Goal: Task Accomplishment & Management: Manage account settings

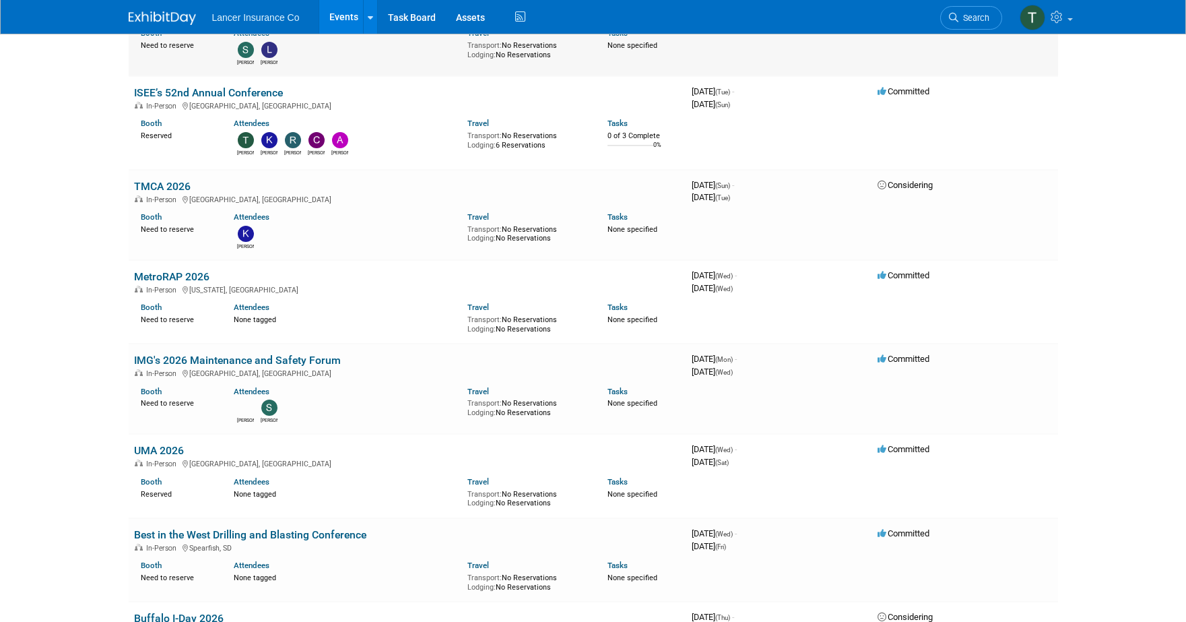
scroll to position [2281, 0]
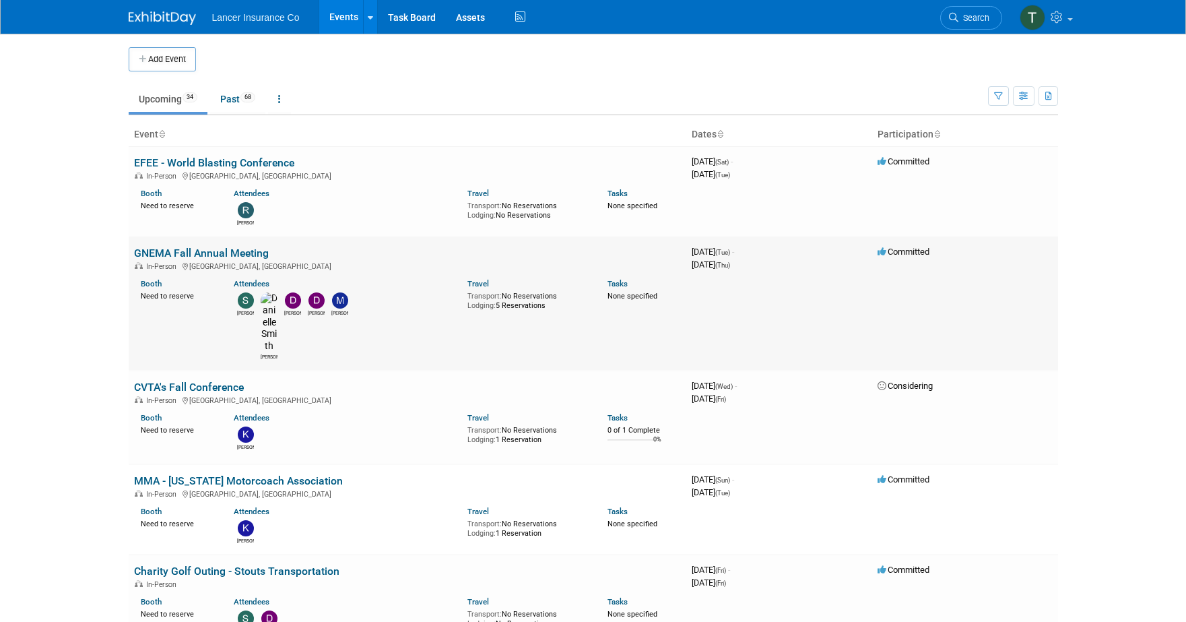
click at [203, 249] on link "GNEMA Fall Annual Meeting" at bounding box center [201, 253] width 135 height 13
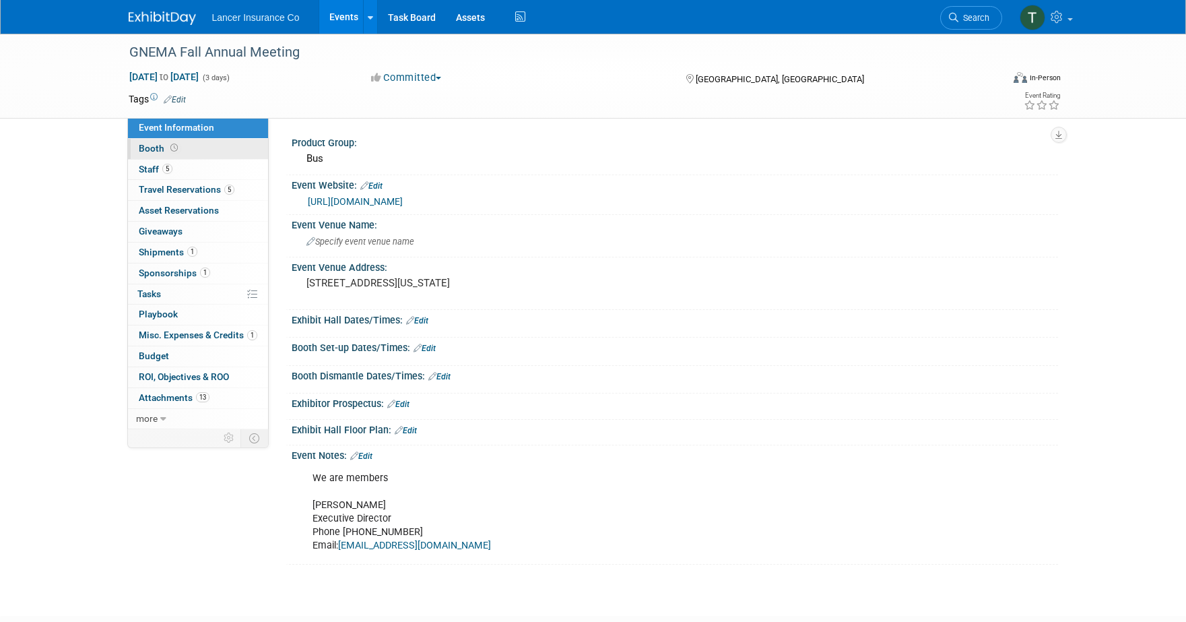
click at [162, 150] on span "Booth" at bounding box center [160, 148] width 42 height 11
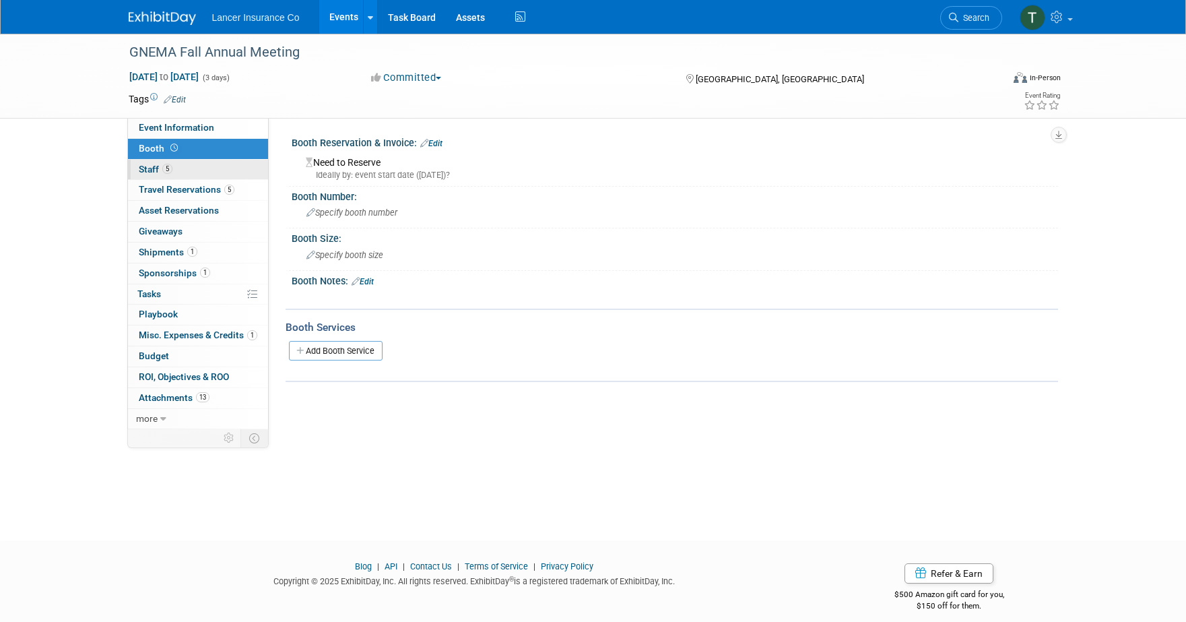
click at [154, 168] on span "Staff 5" at bounding box center [156, 169] width 34 height 11
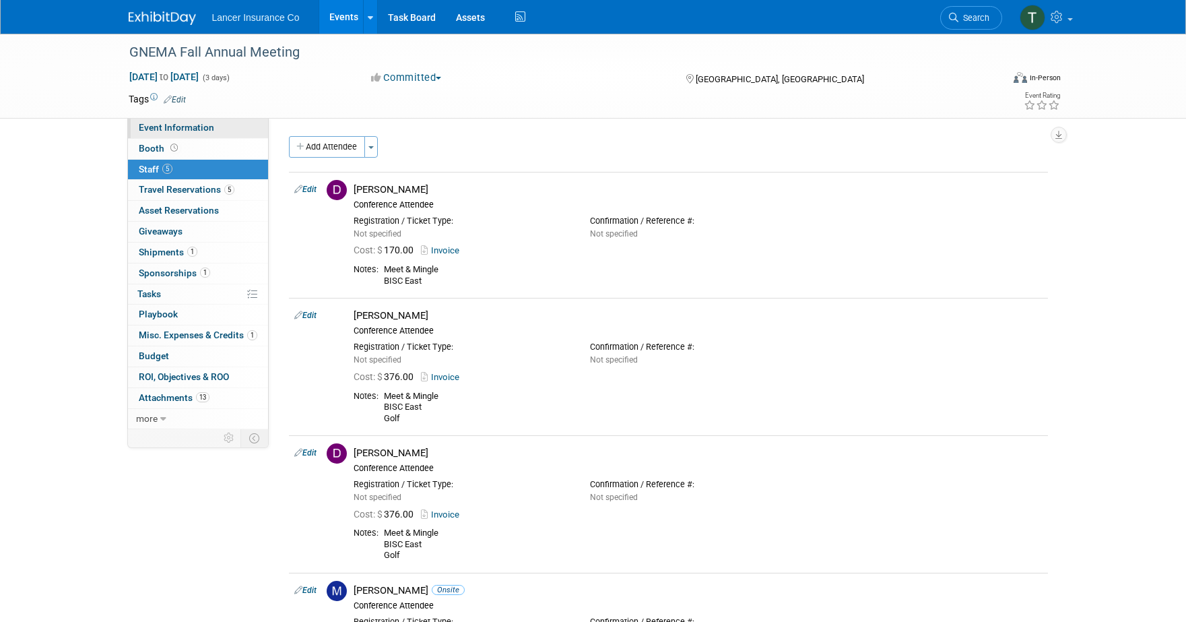
click at [156, 123] on span "Event Information" at bounding box center [176, 127] width 75 height 11
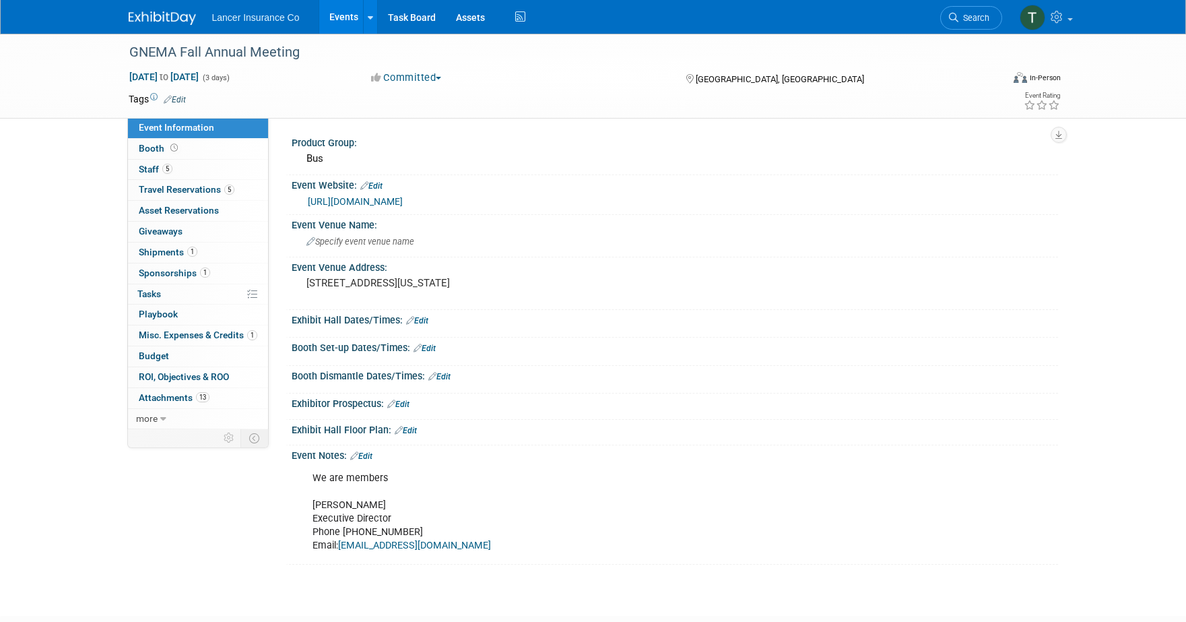
click at [339, 198] on link "https://gnema.org/" at bounding box center [355, 201] width 95 height 11
click at [156, 165] on span "Staff 5" at bounding box center [156, 169] width 34 height 11
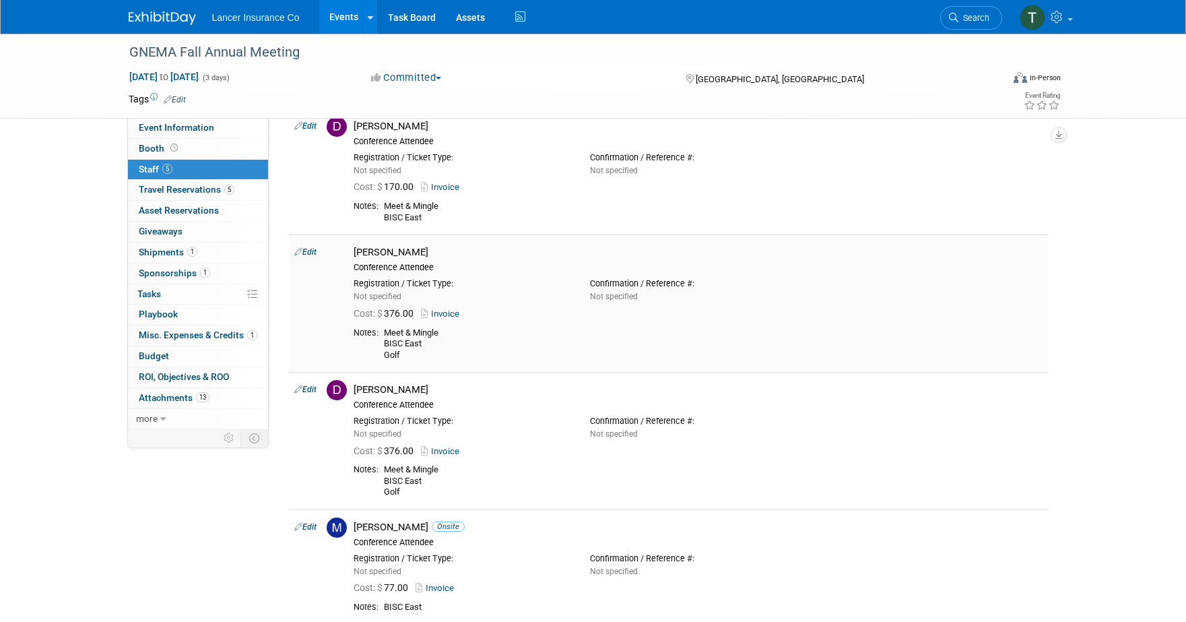
scroll to position [123, 0]
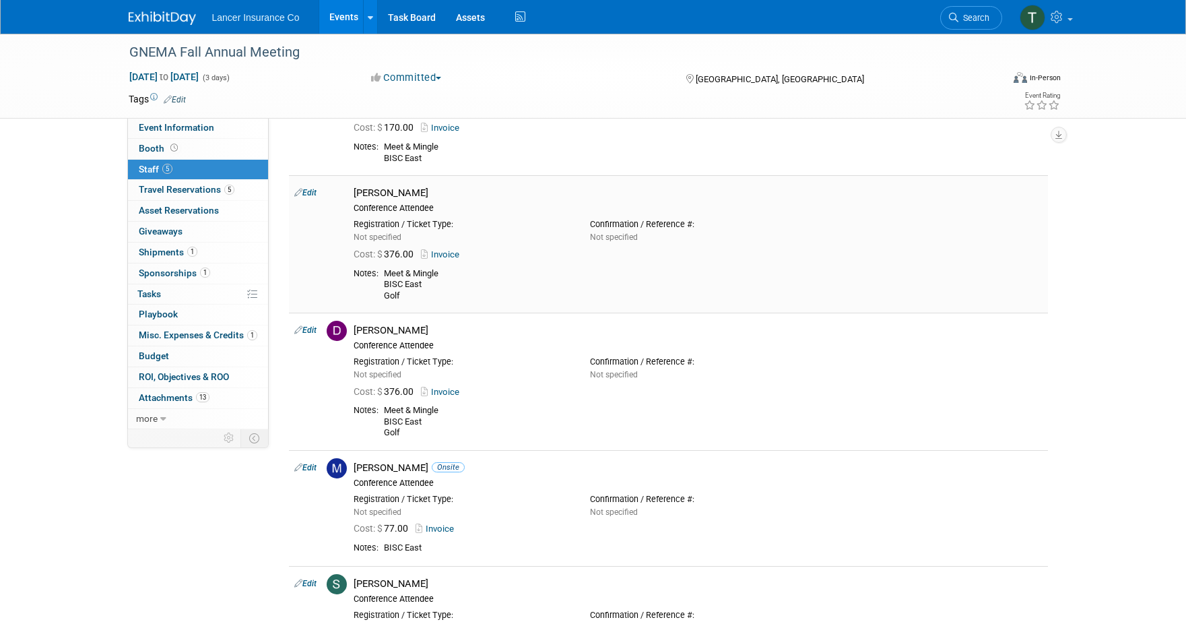
click at [446, 251] on link "Invoice" at bounding box center [443, 254] width 44 height 10
click at [160, 248] on span "Shipments 1" at bounding box center [168, 252] width 59 height 11
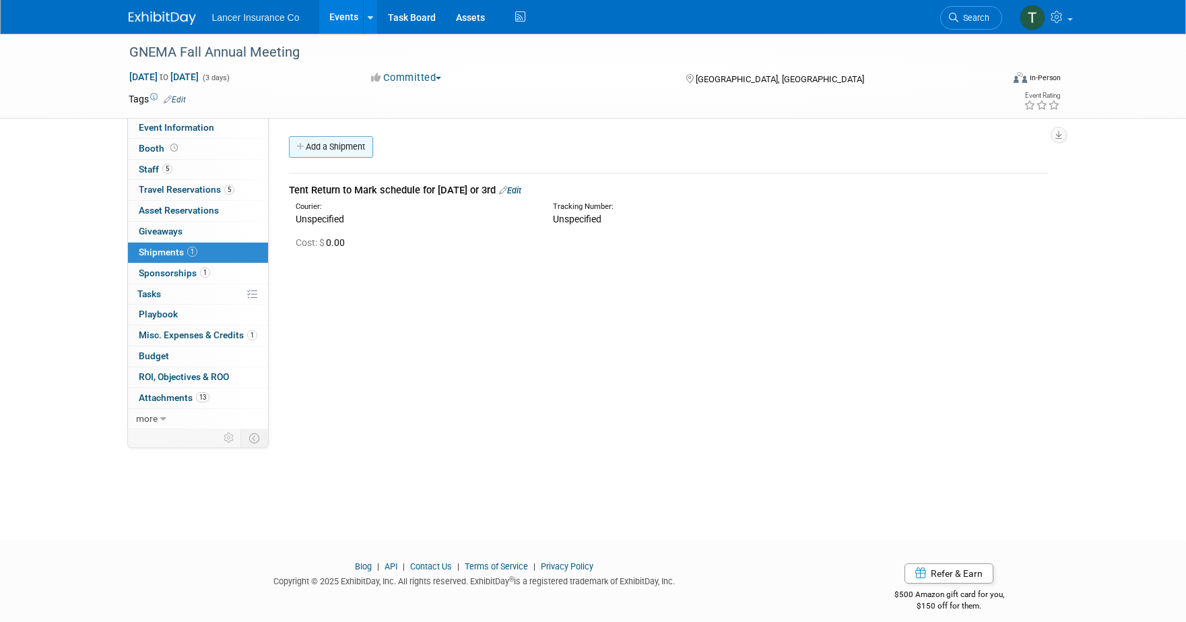
click at [350, 147] on link "Add a Shipment" at bounding box center [331, 147] width 84 height 22
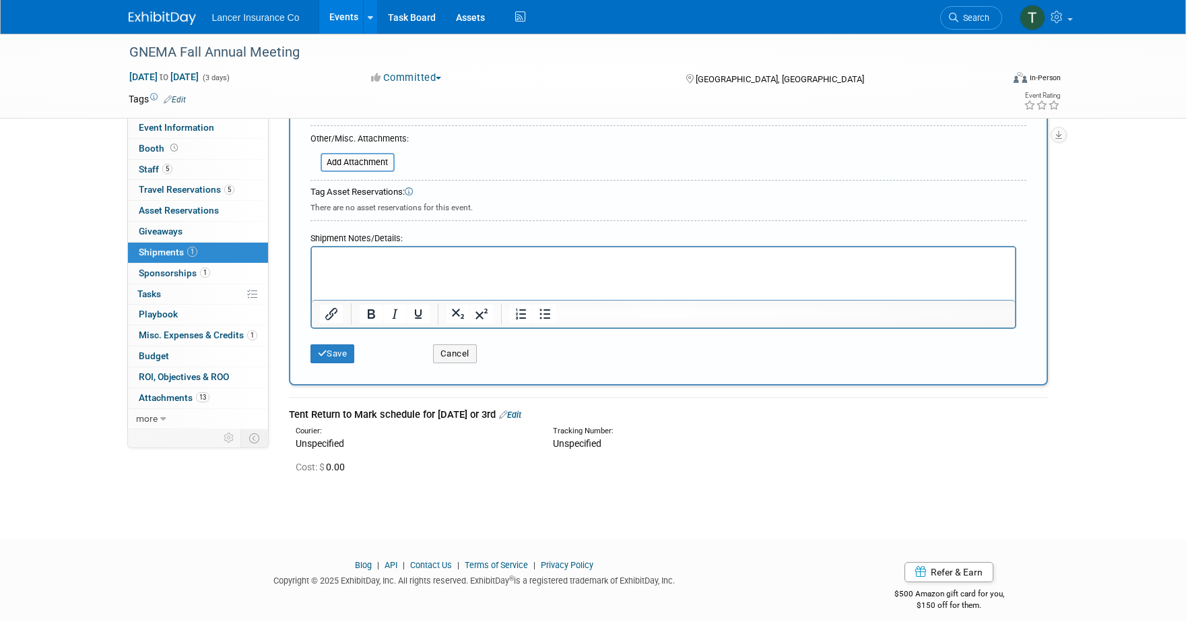
scroll to position [379, 0]
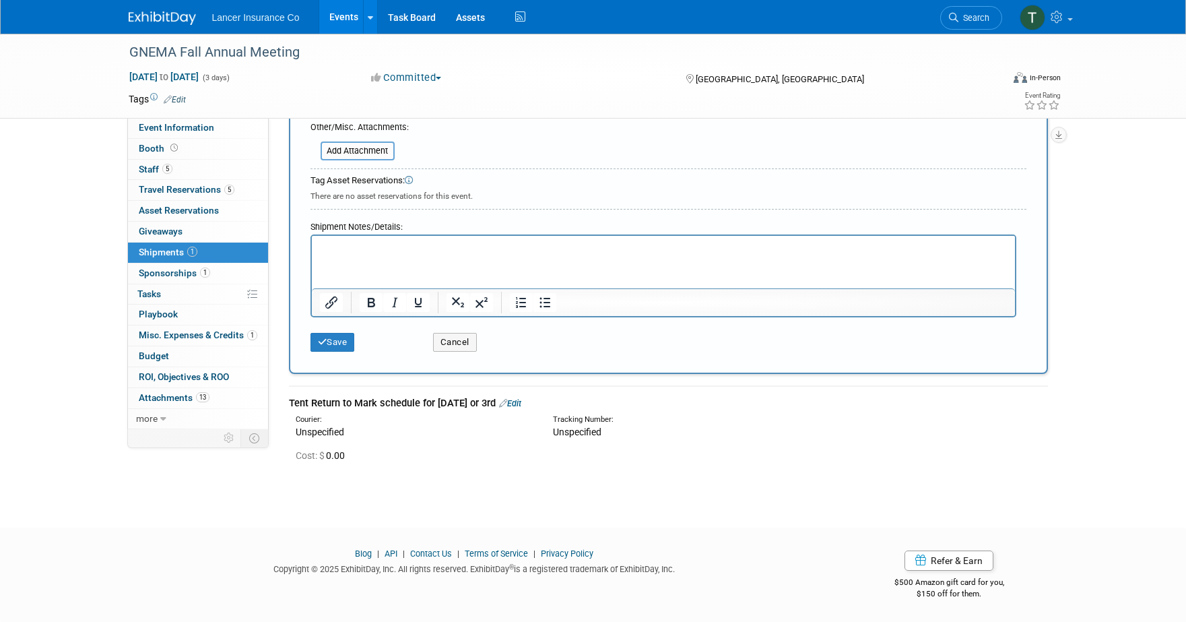
click at [356, 255] on html at bounding box center [662, 245] width 703 height 19
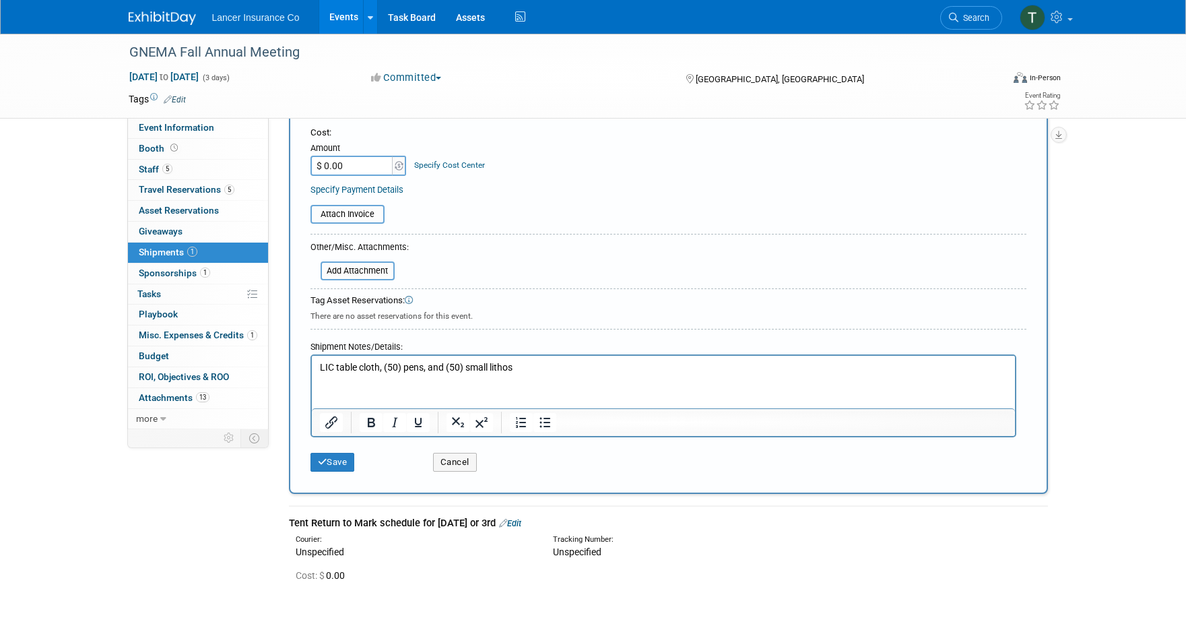
scroll to position [0, 0]
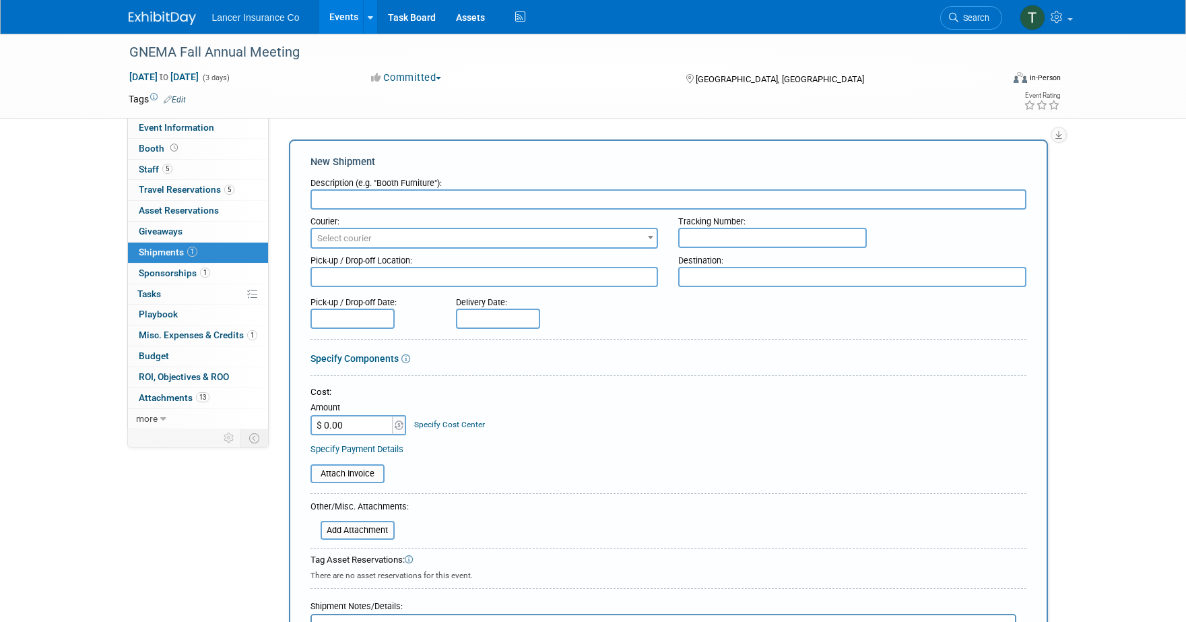
click at [372, 196] on input "text" at bounding box center [669, 199] width 716 height 20
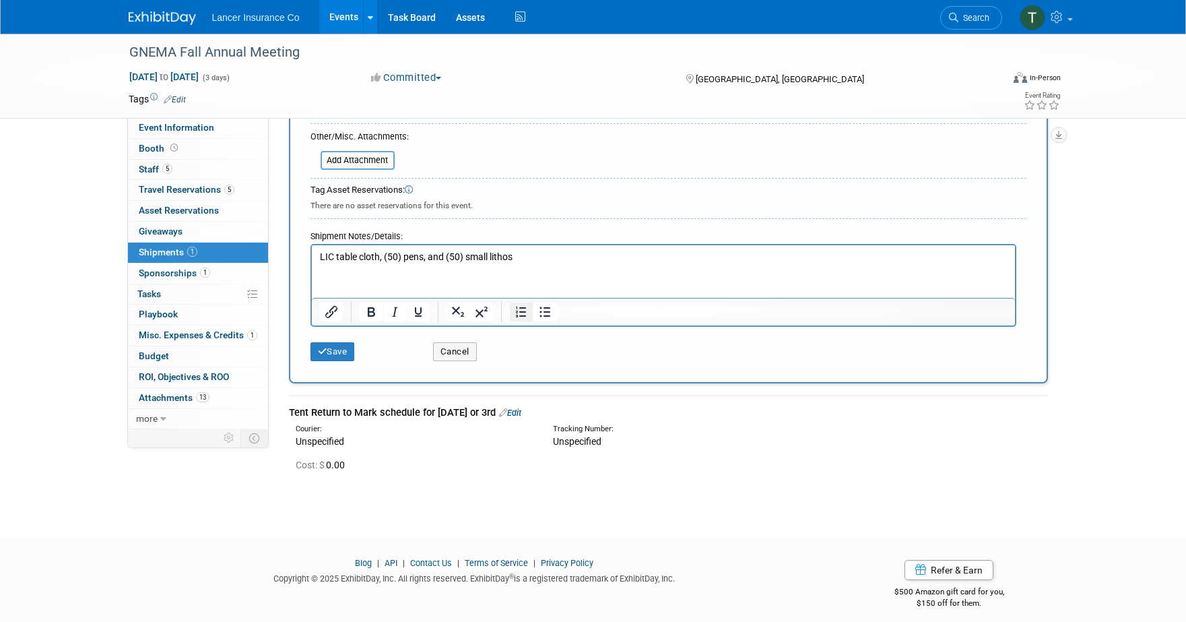
scroll to position [372, 0]
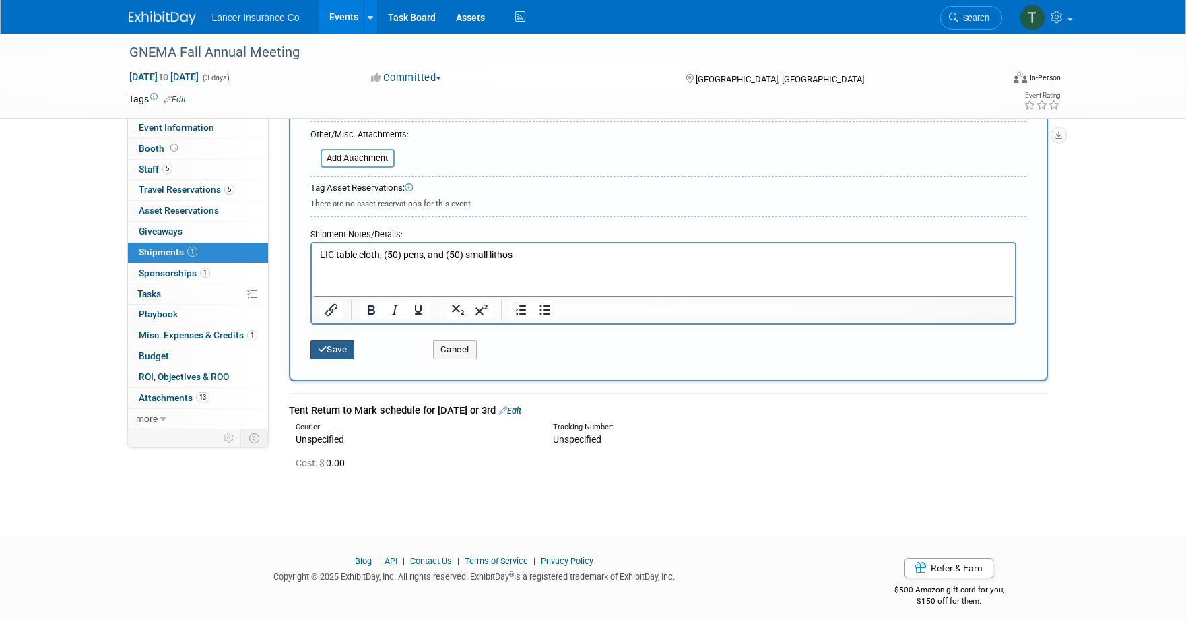
type input "Hand Carry"
drag, startPoint x: 645, startPoint y: 587, endPoint x: 399, endPoint y: 260, distance: 409.5
drag, startPoint x: 467, startPoint y: 255, endPoint x: 600, endPoint y: 265, distance: 133.2
click at [556, 262] on html "LIC table cloth, (50) pens, and (50) small lithos" at bounding box center [662, 252] width 703 height 19
click at [333, 349] on button "Save" at bounding box center [333, 349] width 44 height 19
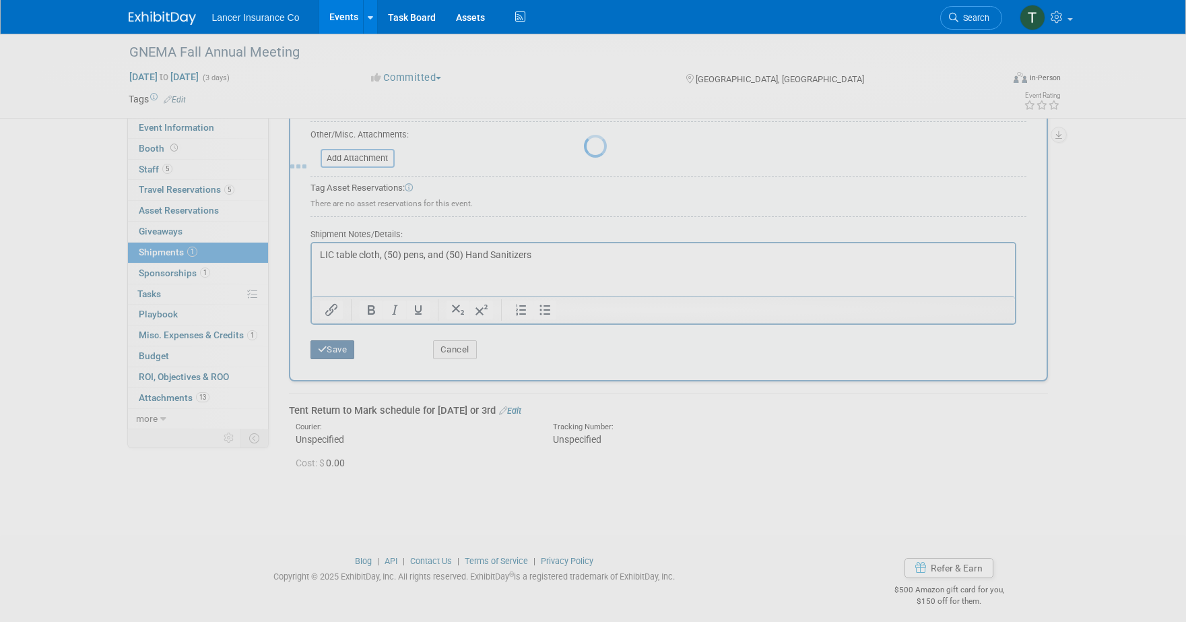
scroll to position [13, 0]
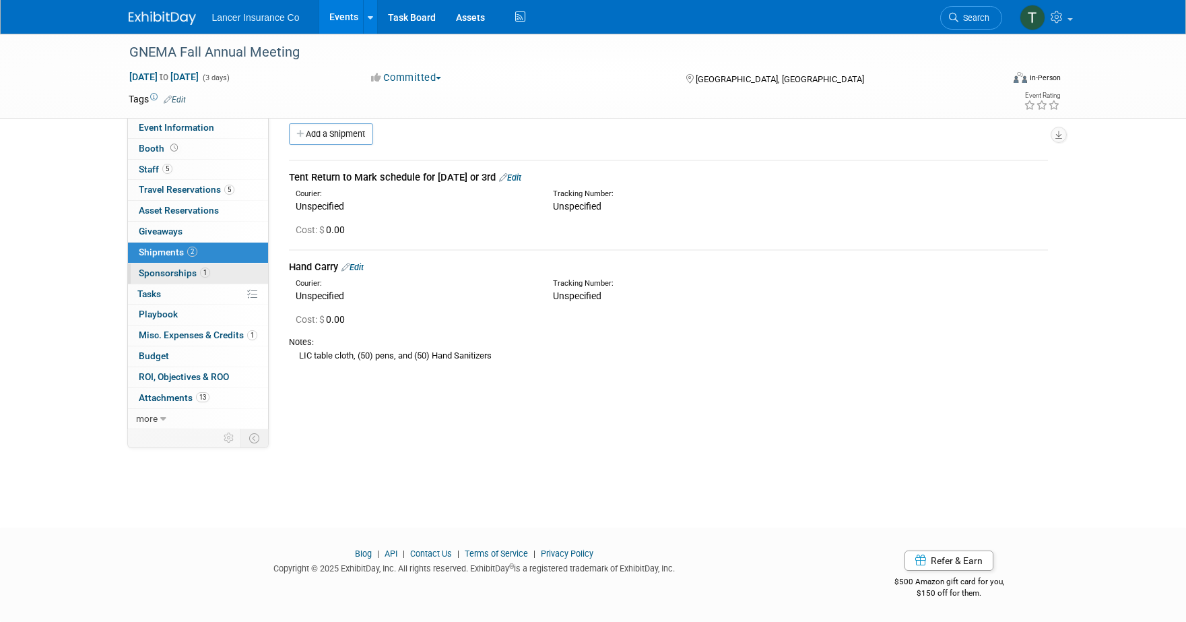
click at [175, 276] on span "Sponsorships 1" at bounding box center [174, 272] width 71 height 11
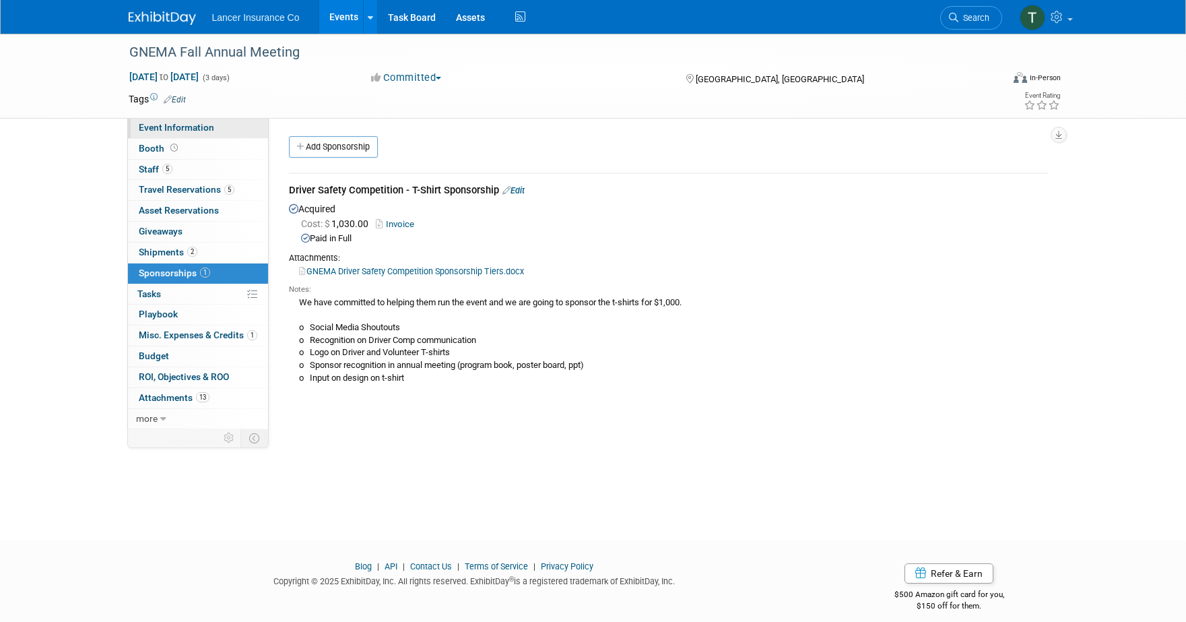
click at [165, 133] on link "Event Information" at bounding box center [198, 128] width 140 height 20
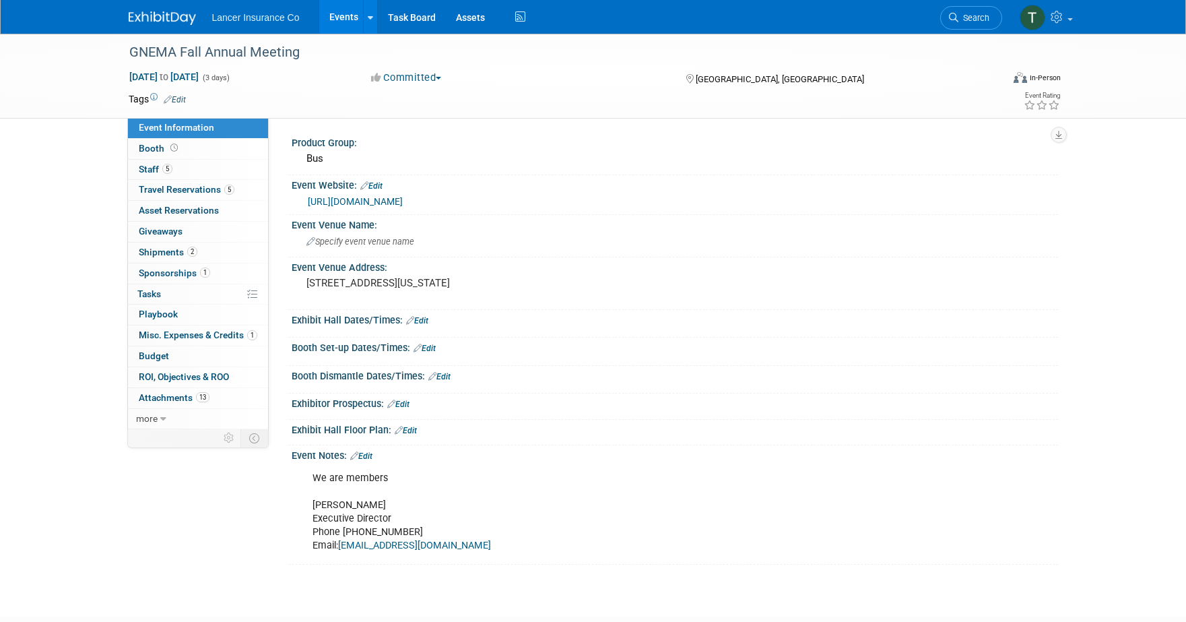
click at [344, 201] on link "https://gnema.org/" at bounding box center [355, 201] width 95 height 11
click at [171, 275] on span "Sponsorships 1" at bounding box center [174, 272] width 71 height 11
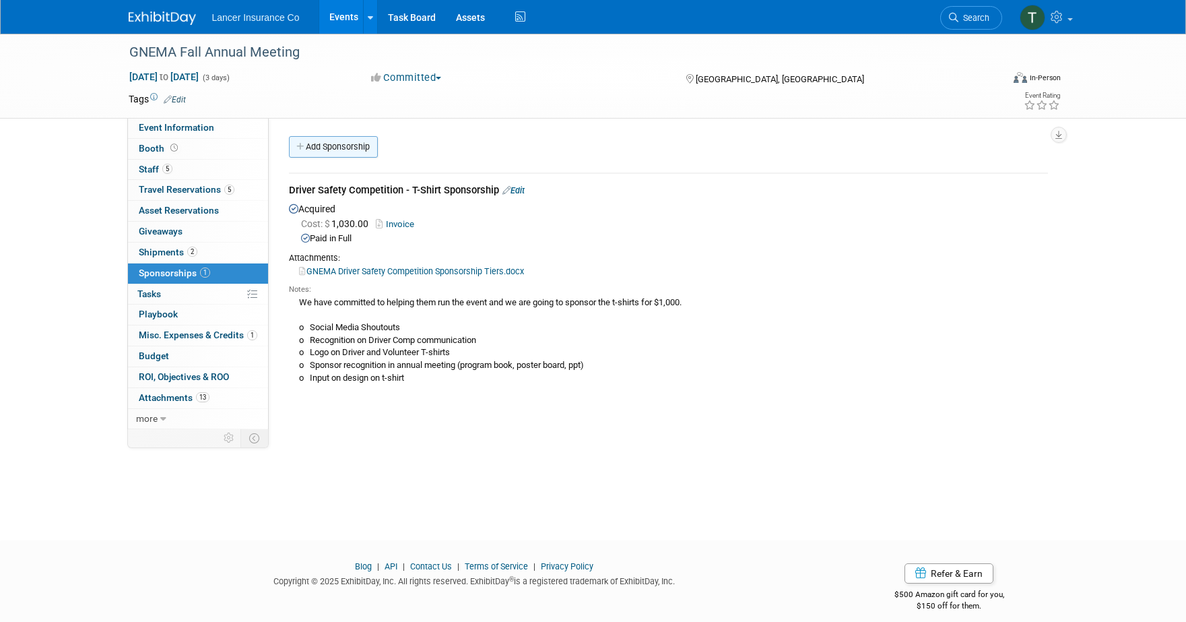
click at [344, 144] on link "Add Sponsorship" at bounding box center [333, 147] width 89 height 22
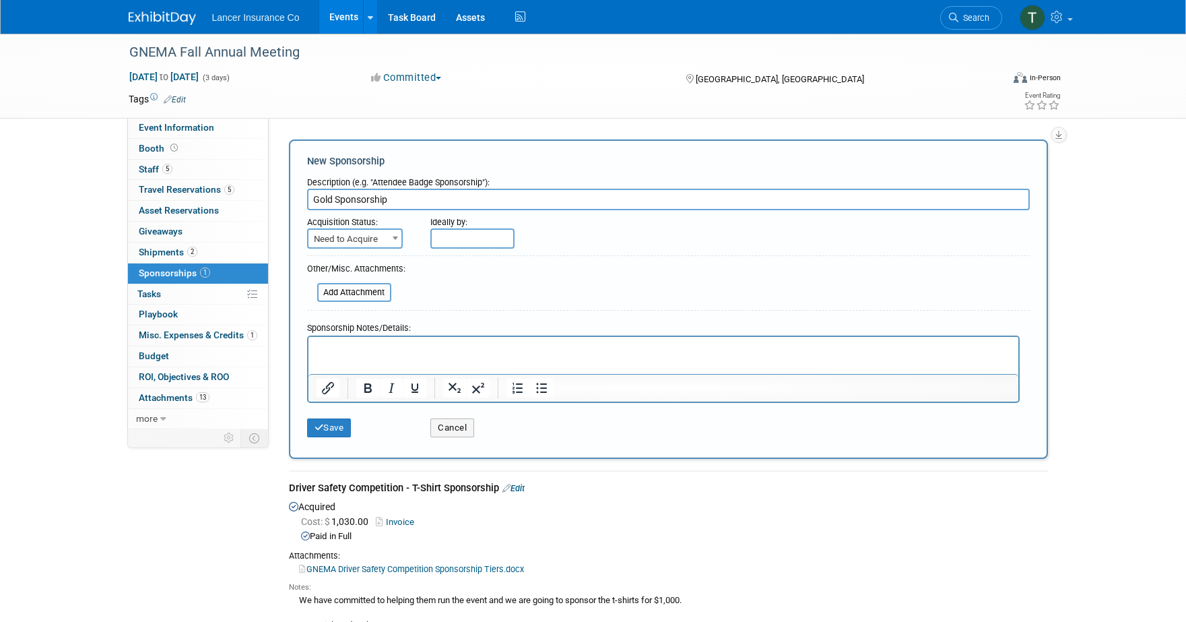
type input "Gold Sponsorship"
click at [347, 240] on span "Need to Acquire" at bounding box center [355, 239] width 93 height 19
select select "2"
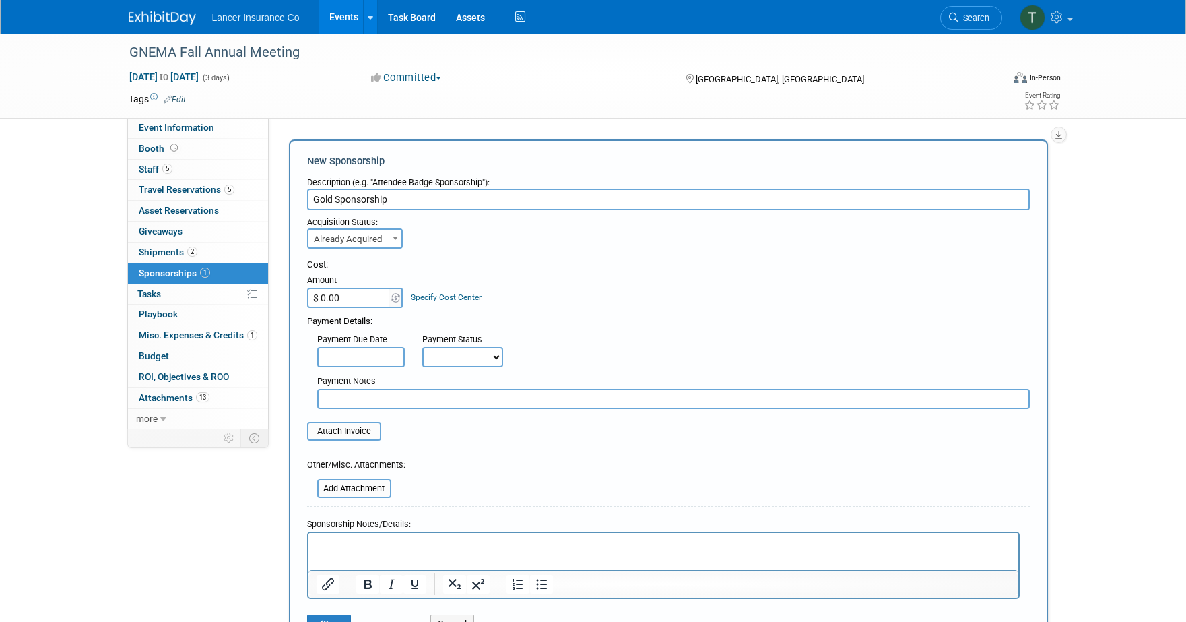
click at [345, 298] on input "$ 0.00" at bounding box center [349, 298] width 84 height 20
type input "$ 1,803.00"
click at [535, 294] on div "Cost: Amount $ 1,803.00 Specify Cost Center Cost Center -- Not Specified --" at bounding box center [668, 283] width 723 height 49
click at [341, 431] on input "file" at bounding box center [300, 431] width 160 height 16
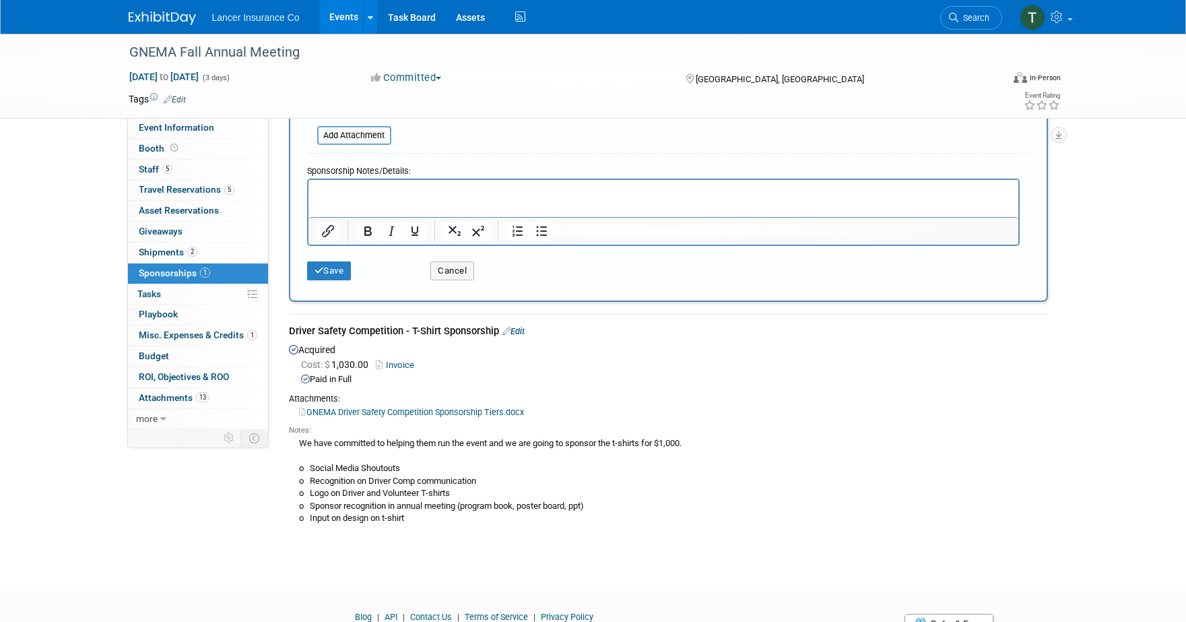
scroll to position [389, 0]
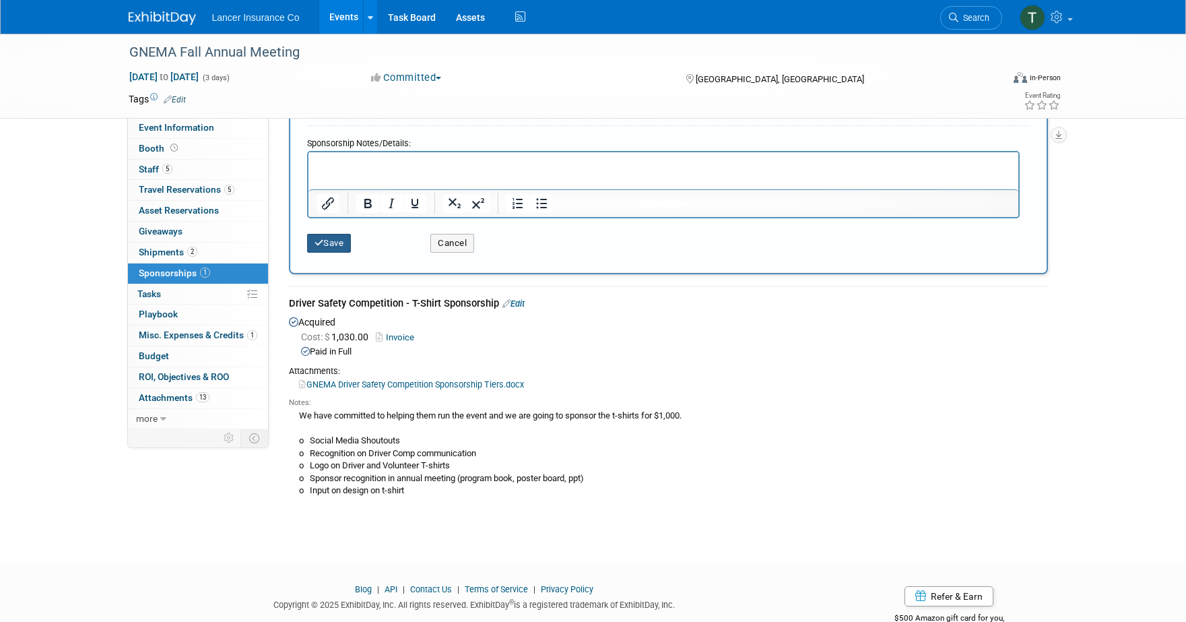
click at [336, 244] on button "Save" at bounding box center [329, 243] width 44 height 19
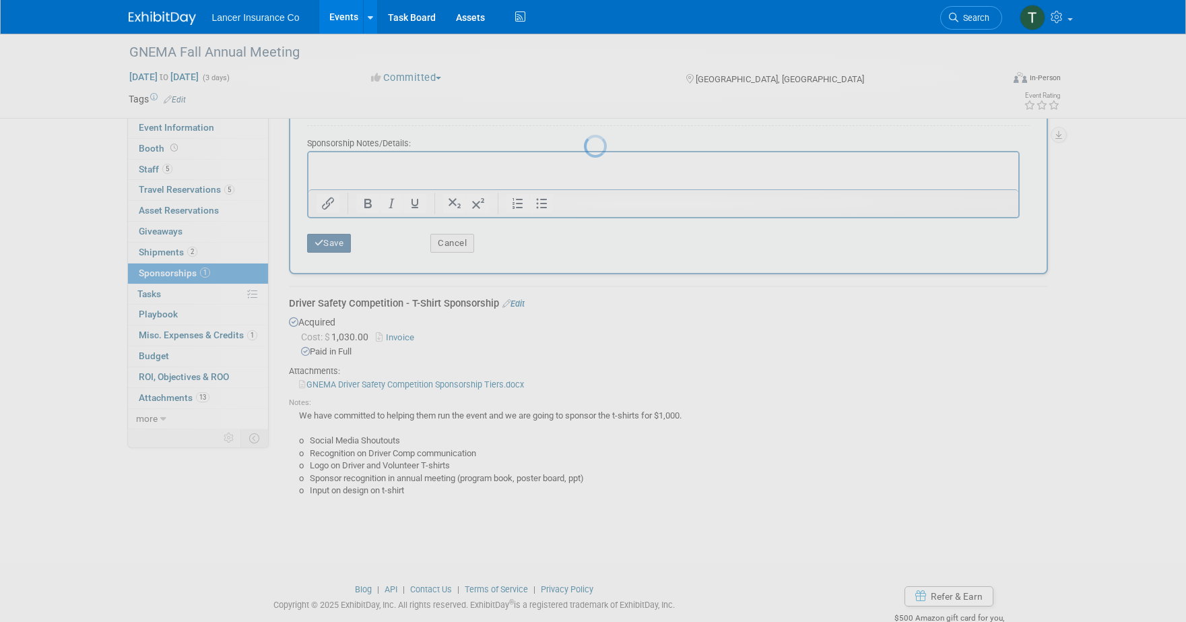
scroll to position [13, 0]
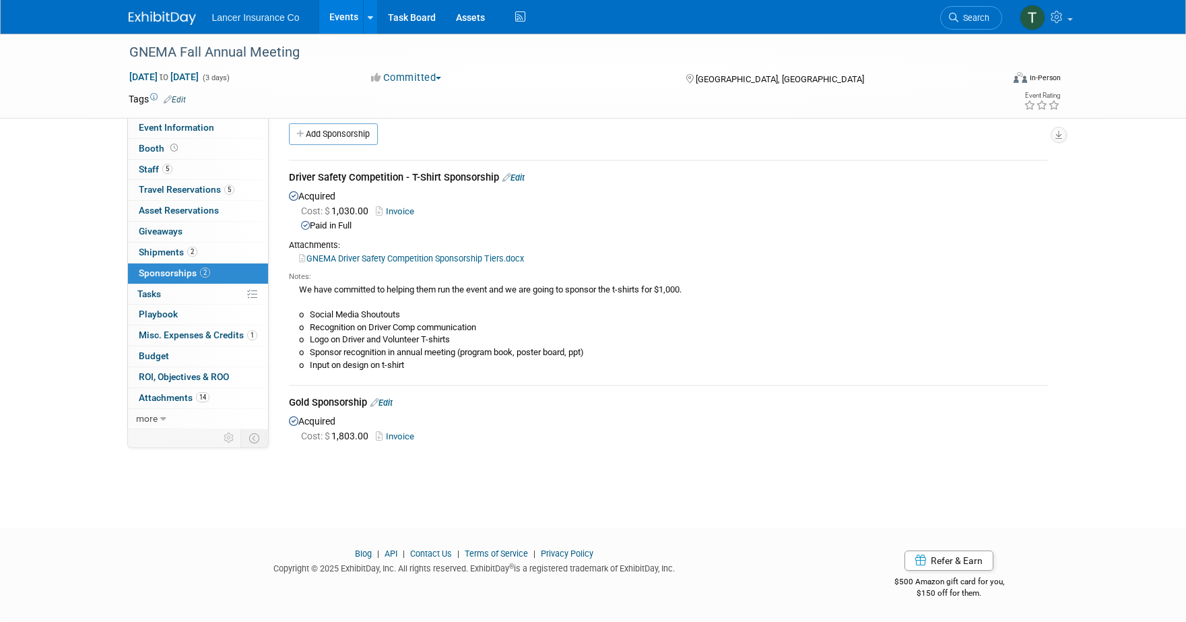
click at [393, 402] on link "Edit" at bounding box center [382, 402] width 22 height 10
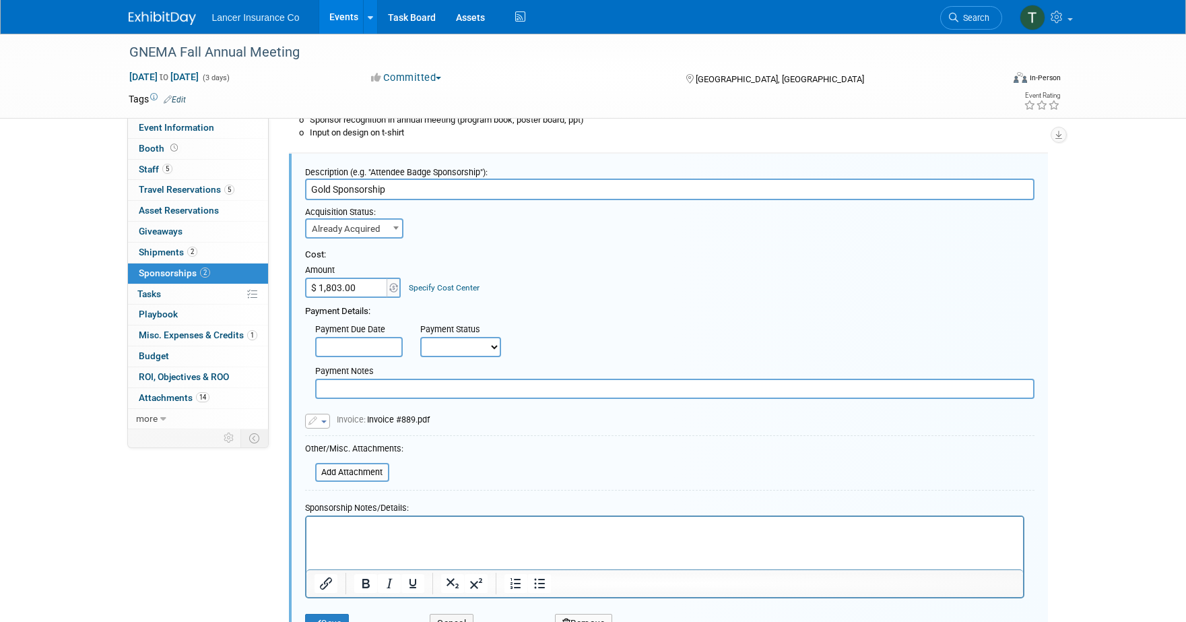
scroll to position [0, 0]
click at [364, 470] on input "file" at bounding box center [308, 472] width 160 height 16
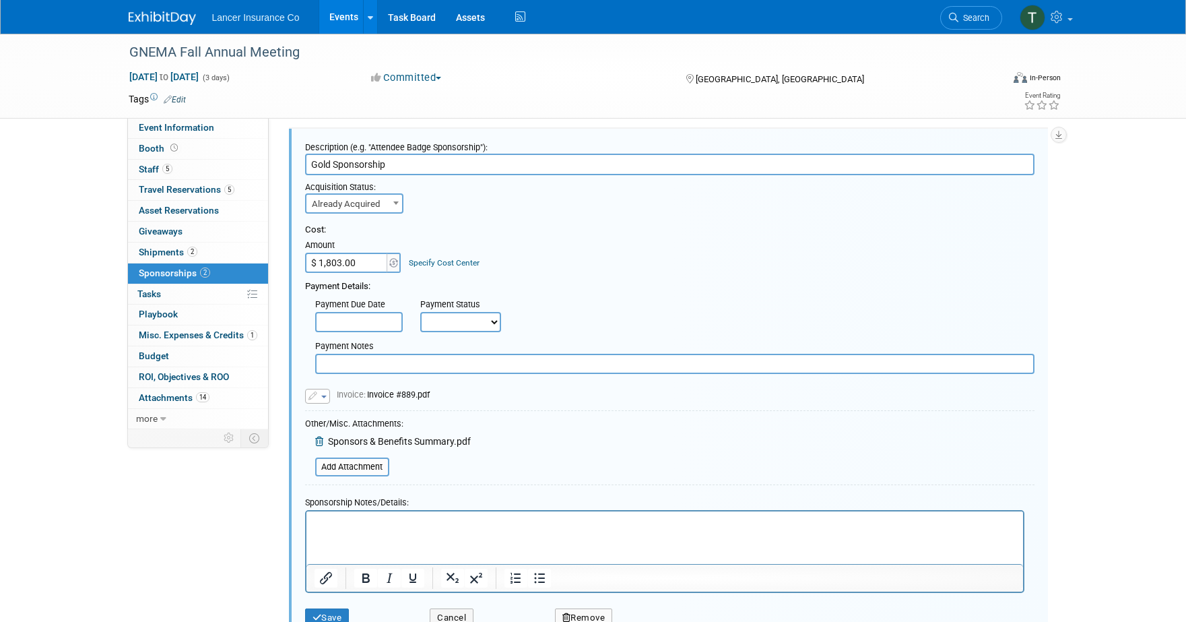
scroll to position [282, 0]
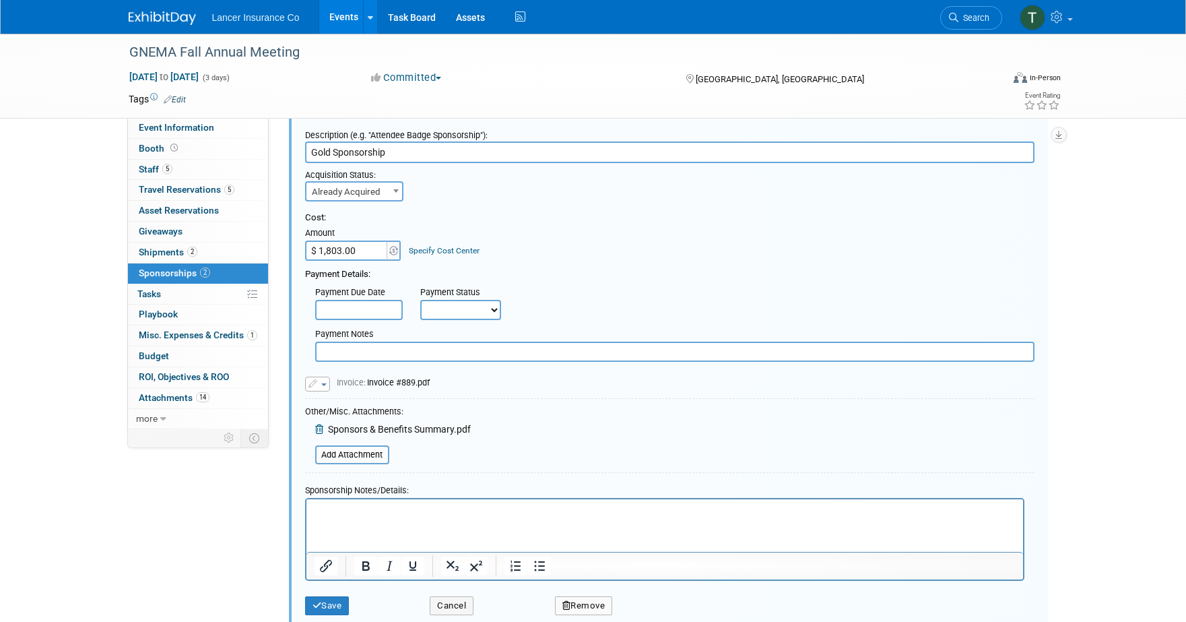
click at [346, 517] on p "Rich Text Area. Press ALT-0 for help." at bounding box center [664, 511] width 701 height 13
paste body "Rich Text Area. Press ALT-0 for help."
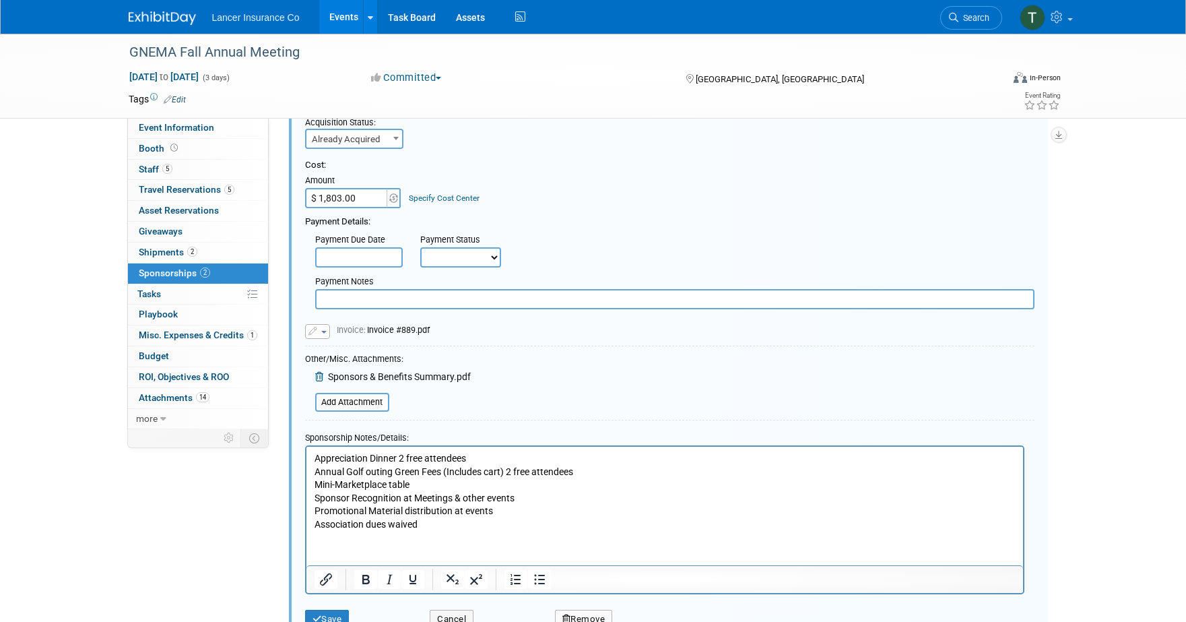
scroll to position [348, 0]
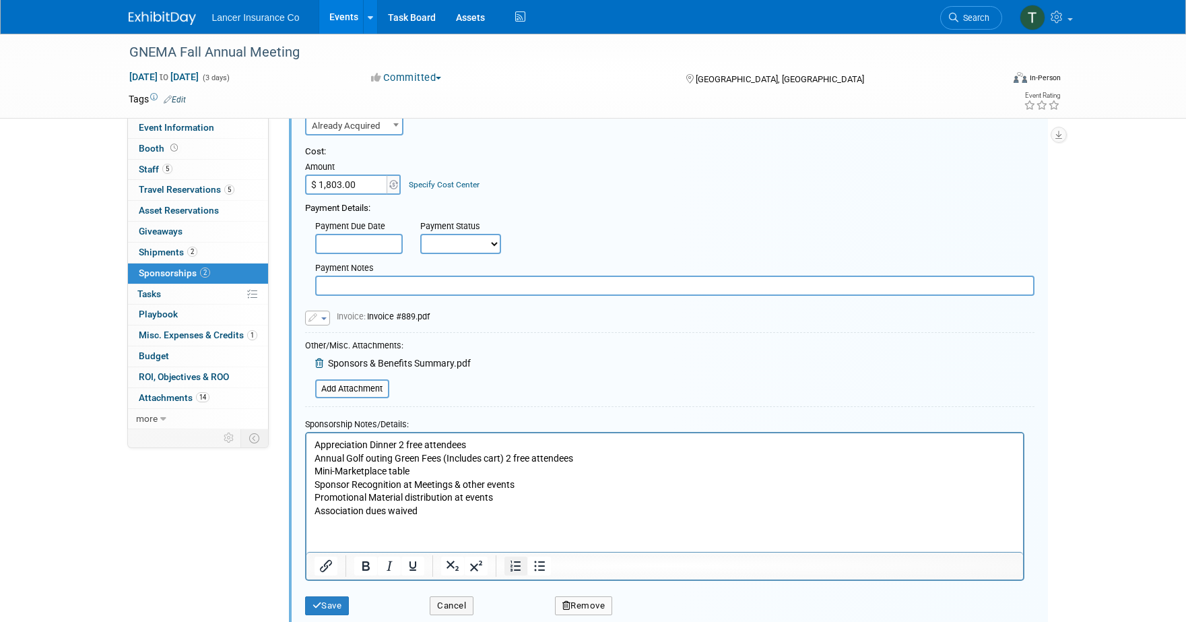
click at [517, 565] on icon "Numbered list" at bounding box center [516, 566] width 16 height 16
click at [344, 460] on li "Appreciation Dinner 2 free attendees Annual Golf outing Green Fees (Includes ca…" at bounding box center [678, 478] width 674 height 79
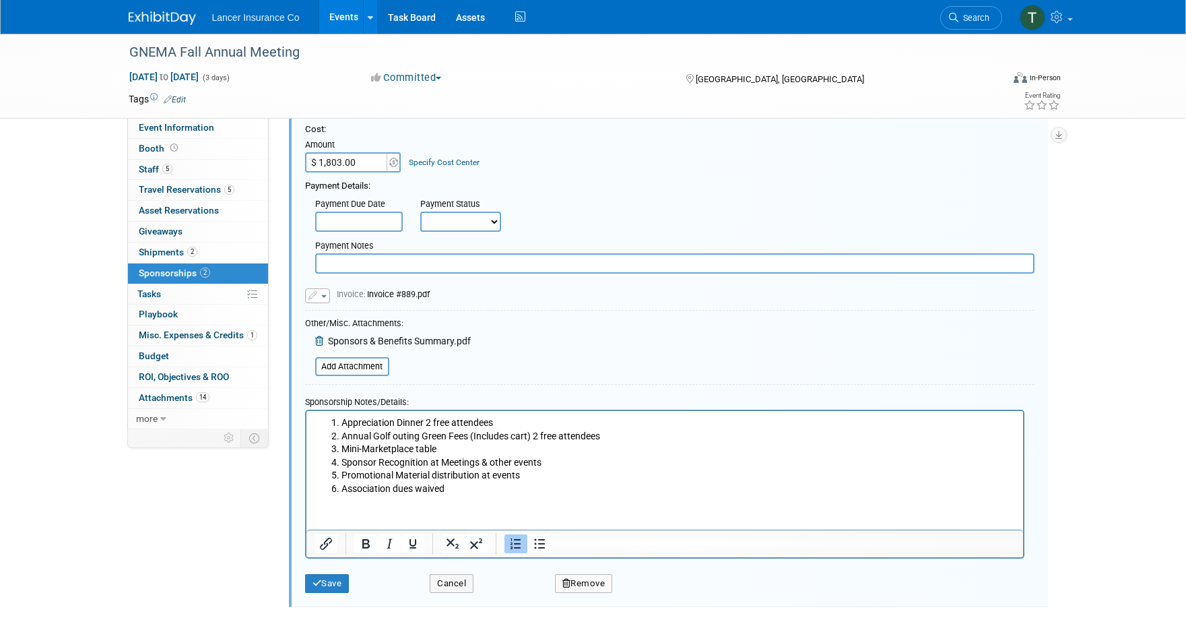
scroll to position [354, 0]
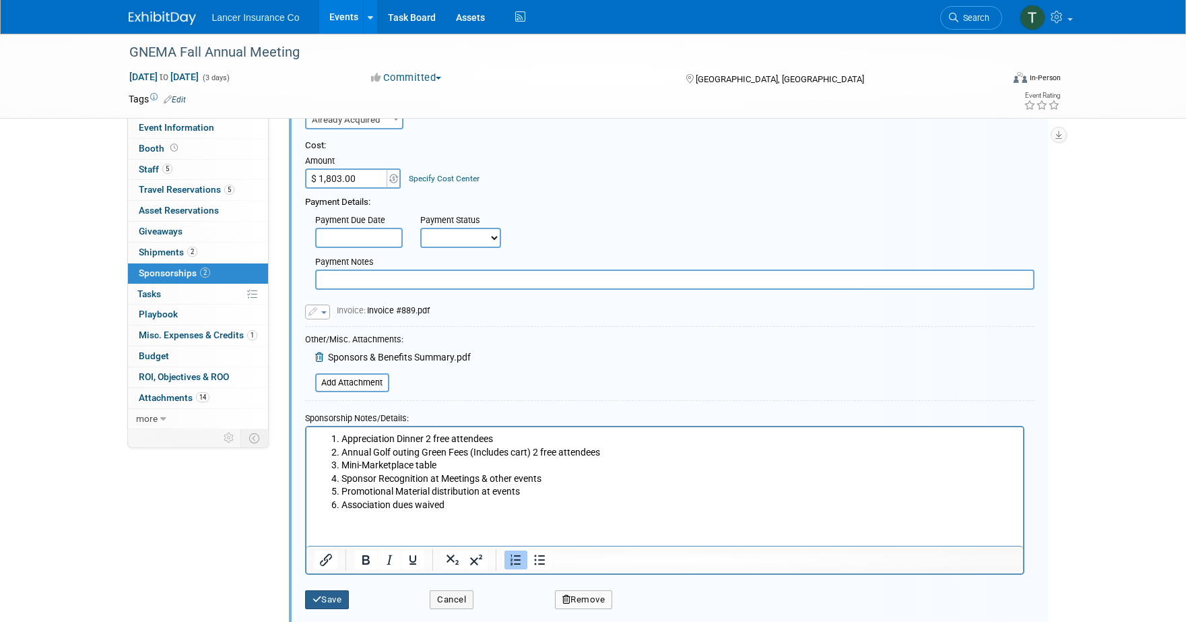
click at [331, 597] on button "Save" at bounding box center [327, 599] width 44 height 19
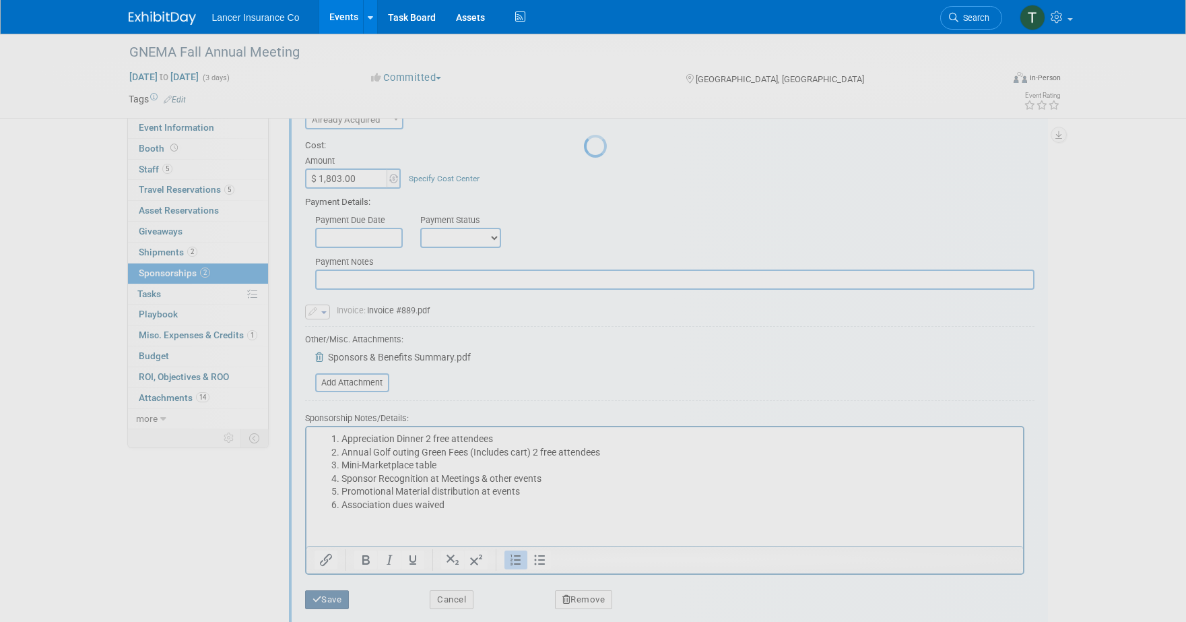
scroll to position [128, 0]
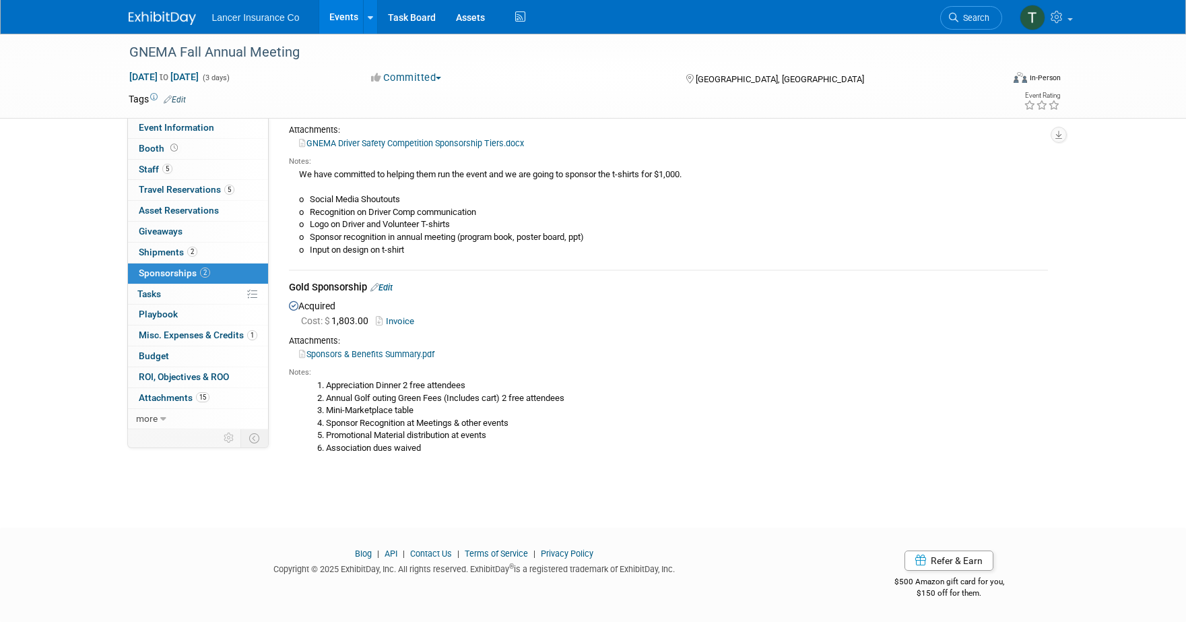
click at [346, 15] on link "Events" at bounding box center [343, 17] width 49 height 34
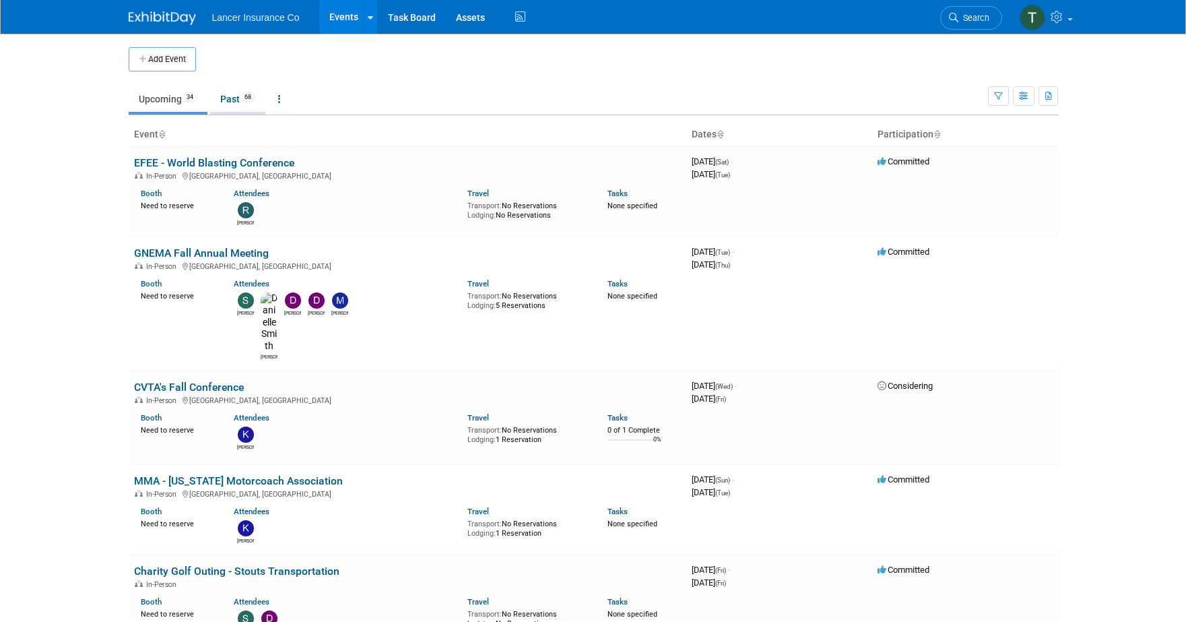
click at [232, 100] on link "Past 68" at bounding box center [237, 99] width 55 height 26
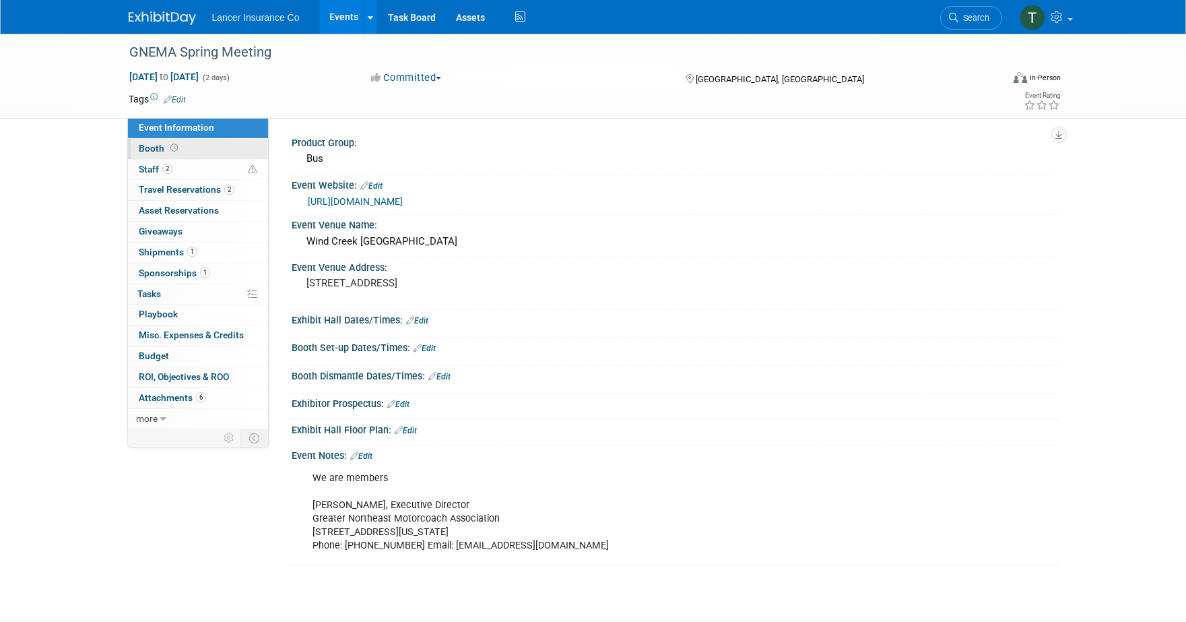
click at [157, 150] on span "Booth" at bounding box center [160, 148] width 42 height 11
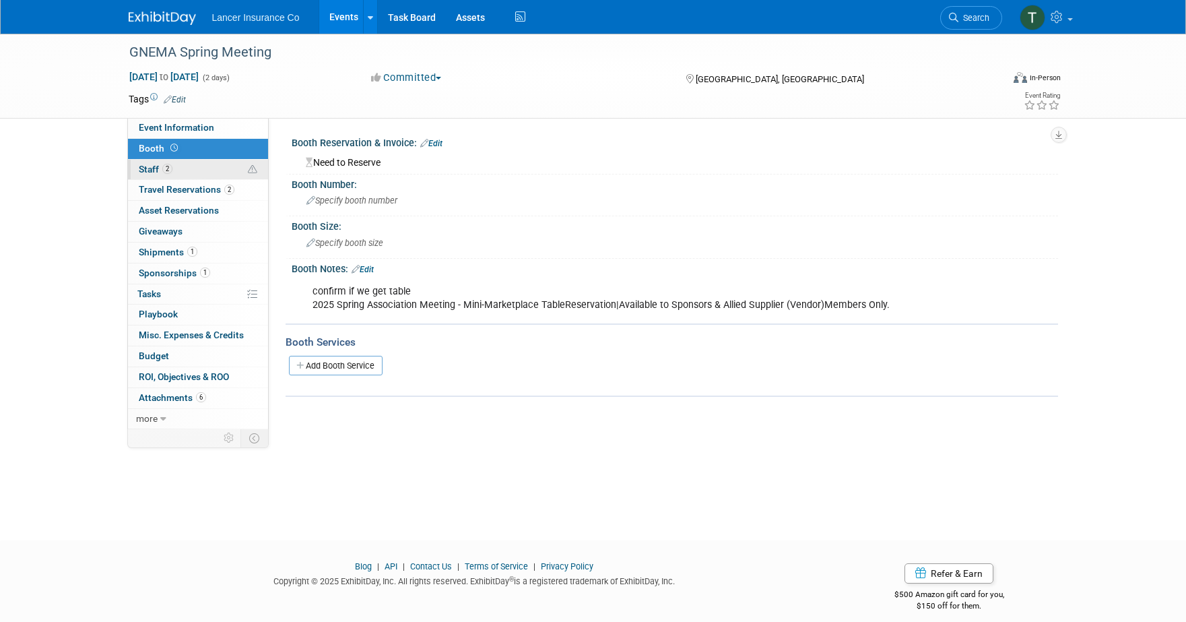
click at [156, 170] on span "Staff 2" at bounding box center [156, 169] width 34 height 11
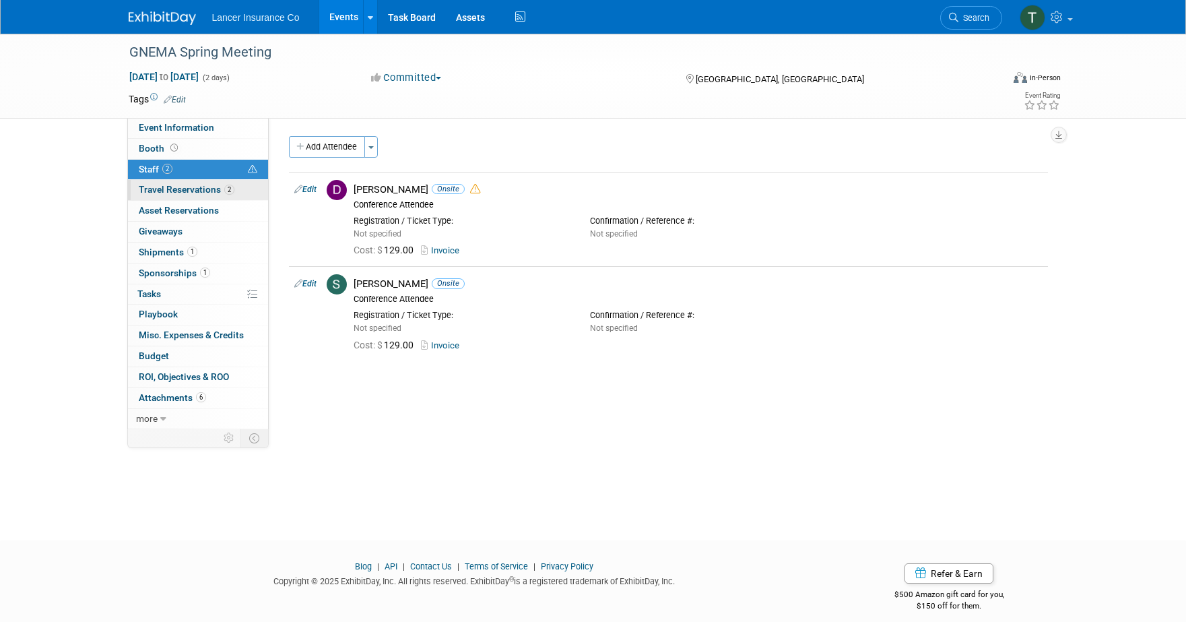
click at [165, 184] on span "Travel Reservations 2" at bounding box center [187, 189] width 96 height 11
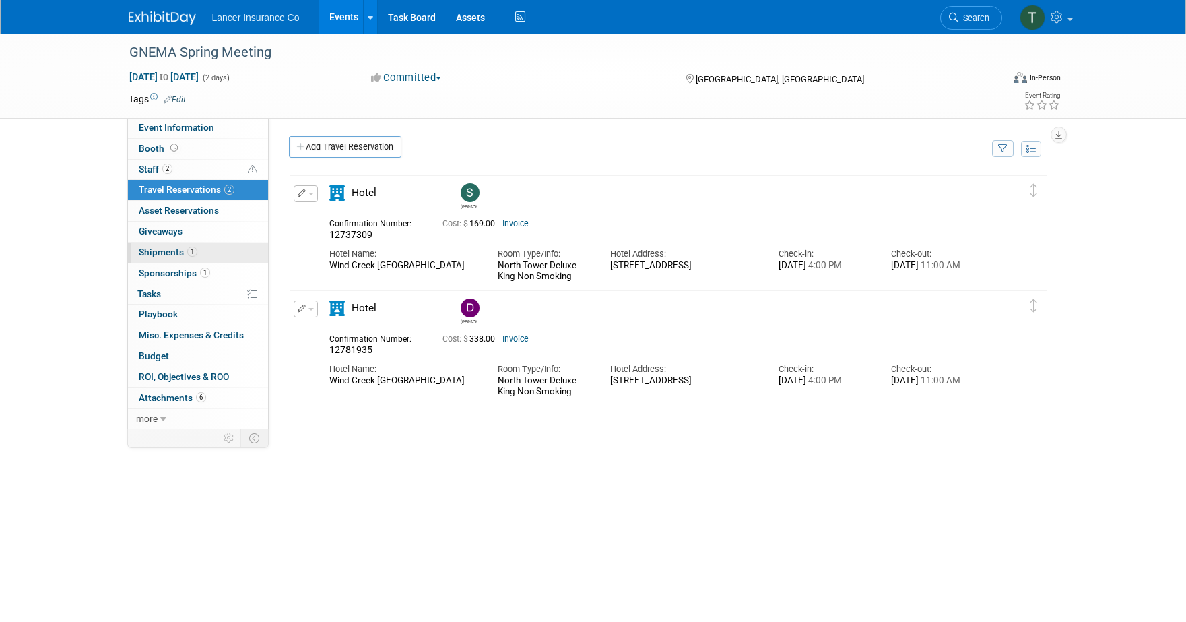
click at [168, 251] on span "Shipments 1" at bounding box center [168, 252] width 59 height 11
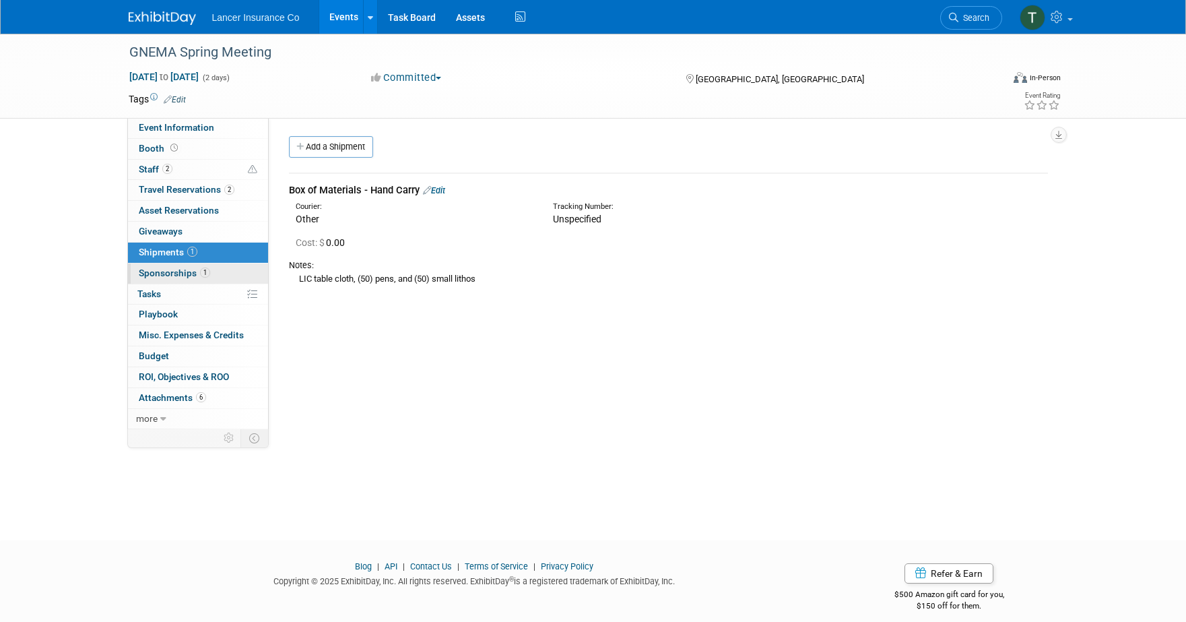
click at [170, 269] on span "Sponsorships 1" at bounding box center [174, 272] width 71 height 11
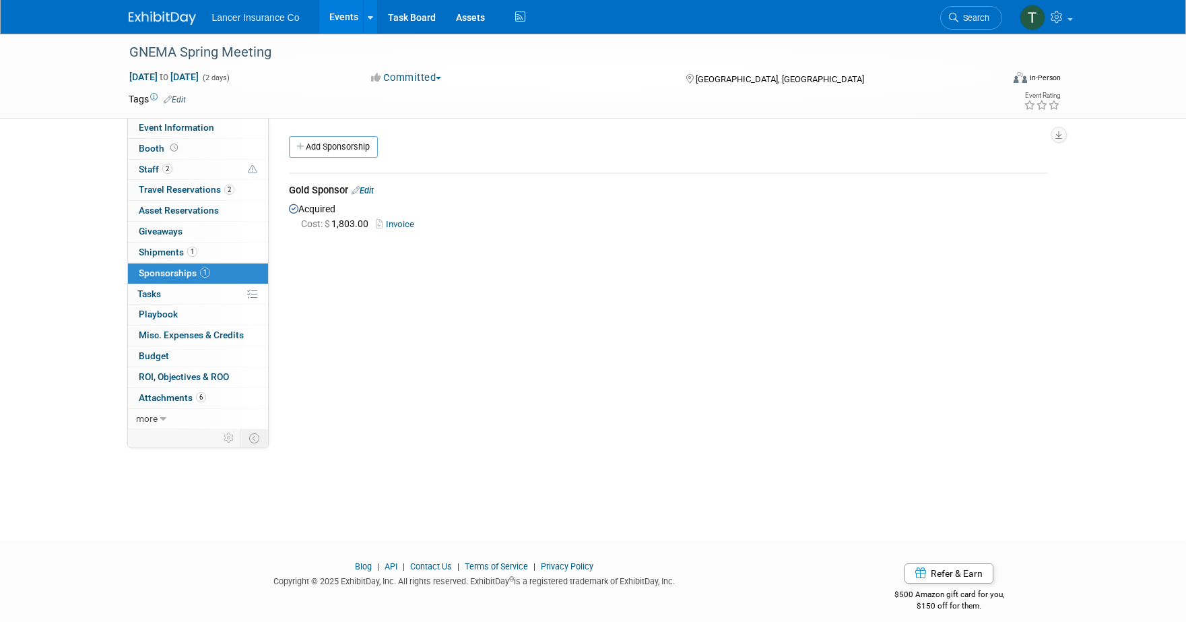
click at [406, 224] on link "Invoice" at bounding box center [398, 224] width 44 height 10
